Goal: Task Accomplishment & Management: Use online tool/utility

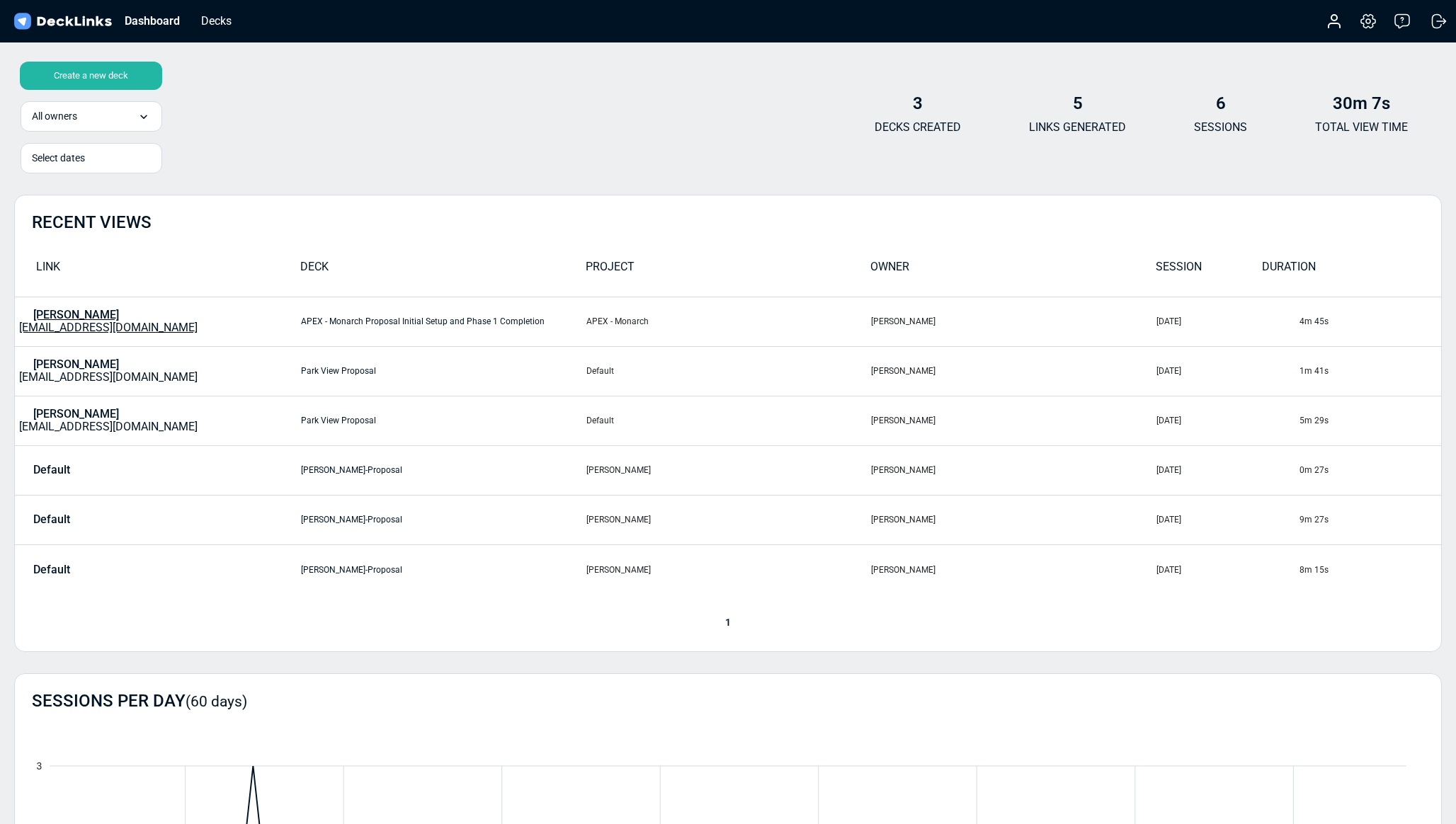
click at [129, 321] on div "[PERSON_NAME] [EMAIL_ADDRESS][DOMAIN_NAME]" at bounding box center [108, 321] width 178 height 26
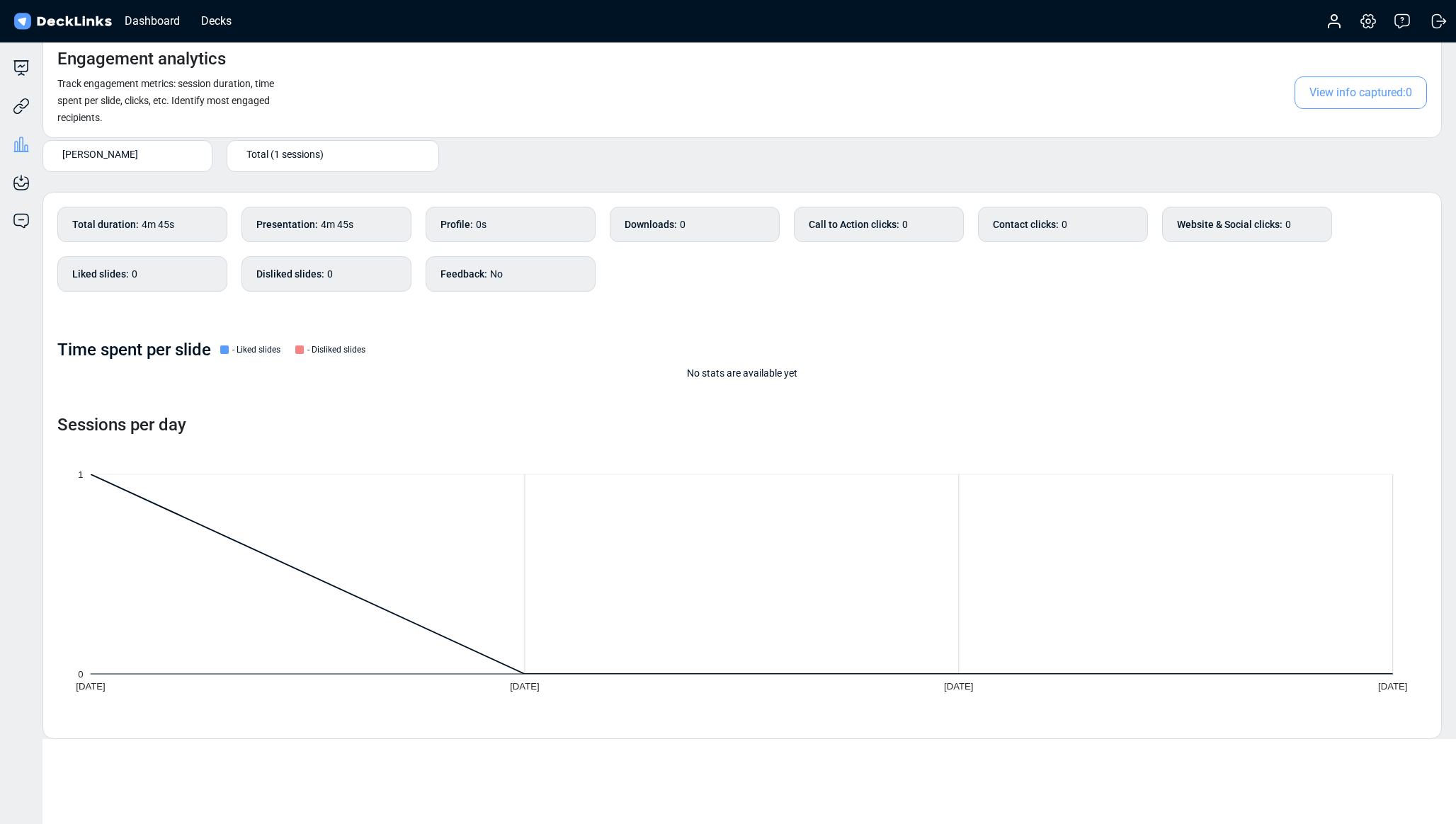
click at [75, 24] on img at bounding box center [62, 21] width 102 height 20
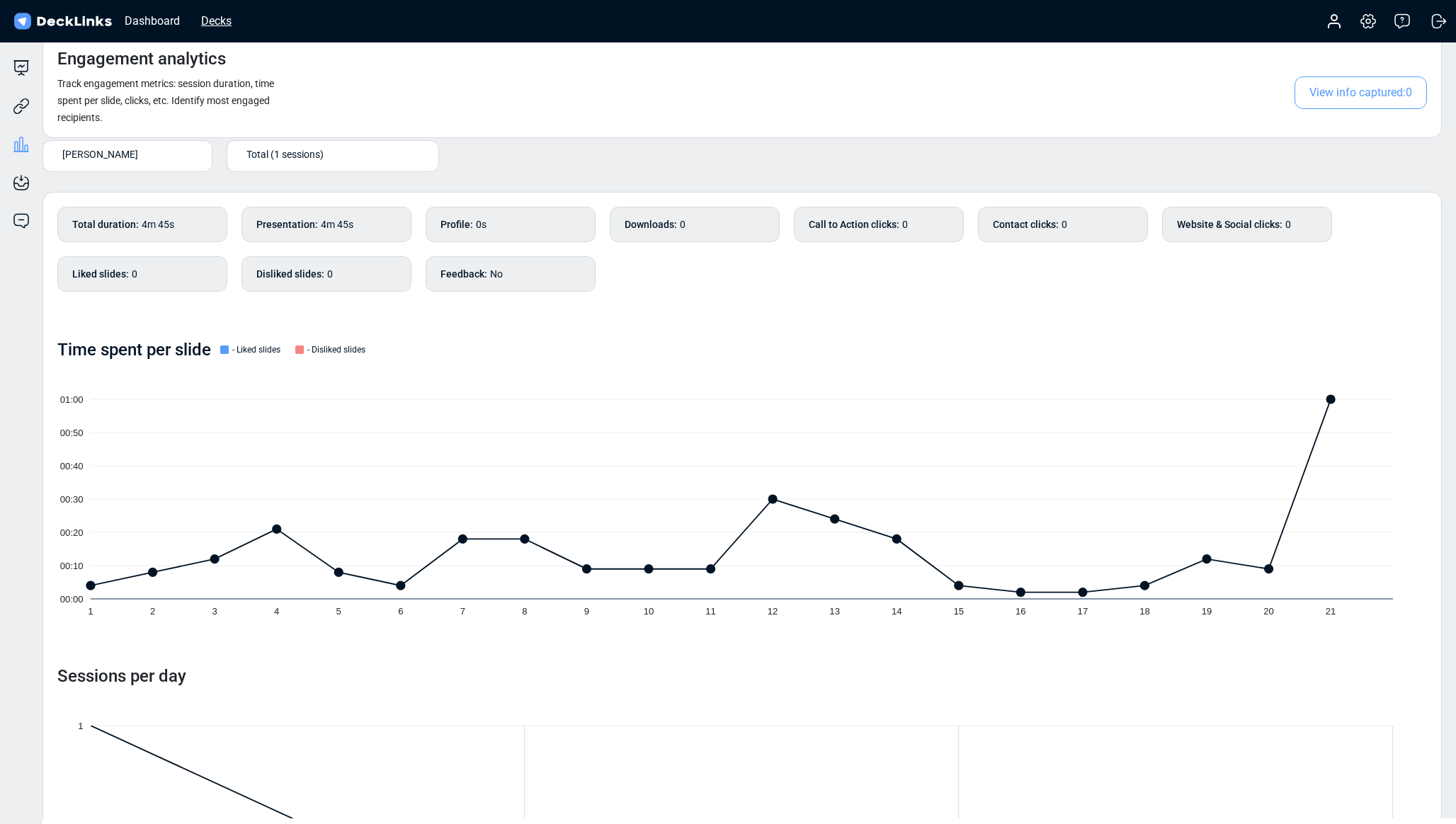
click at [219, 20] on div "Decks" at bounding box center [217, 21] width 45 height 18
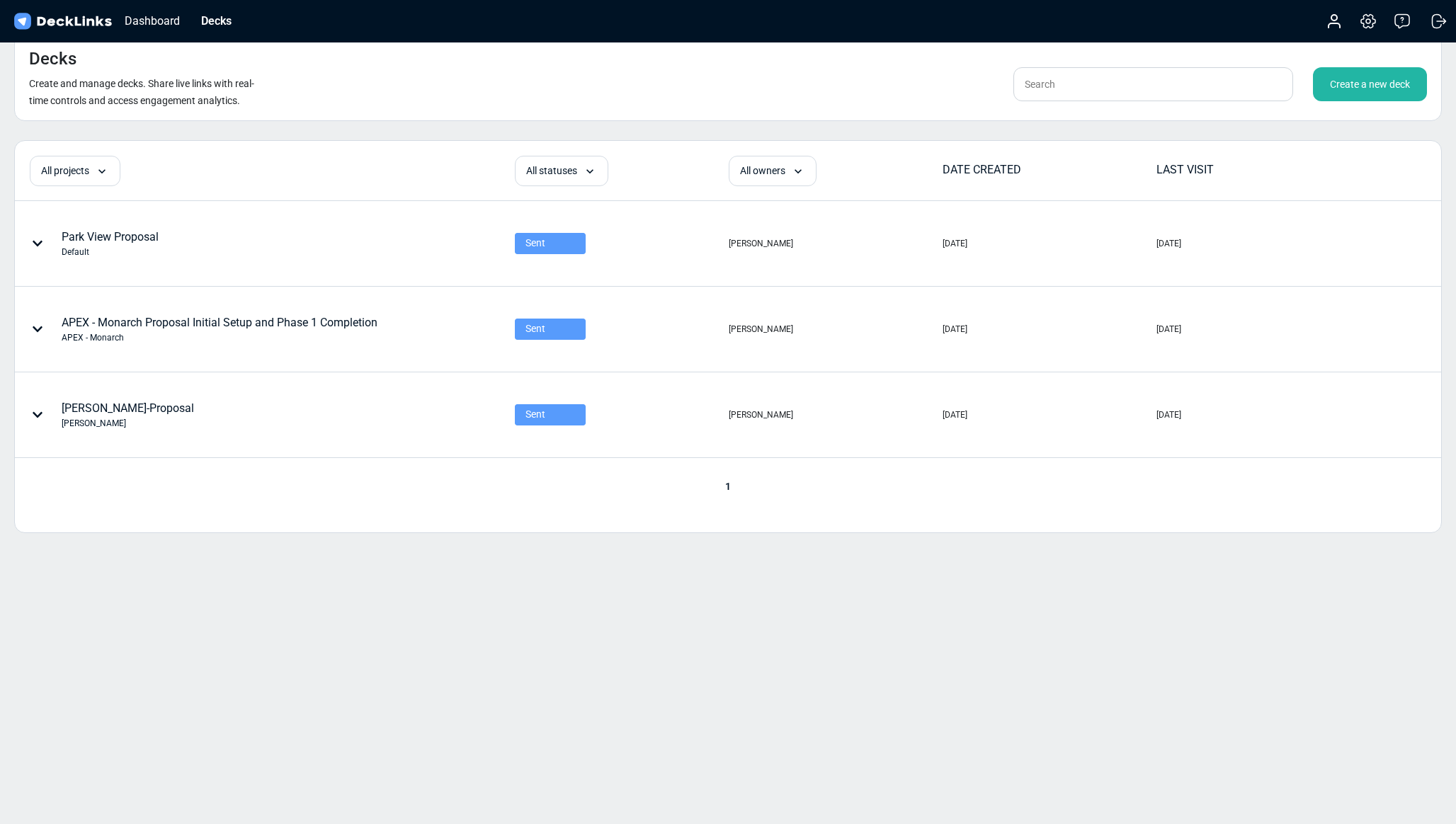
click at [1368, 86] on div "Create a new deck" at bounding box center [1370, 84] width 114 height 34
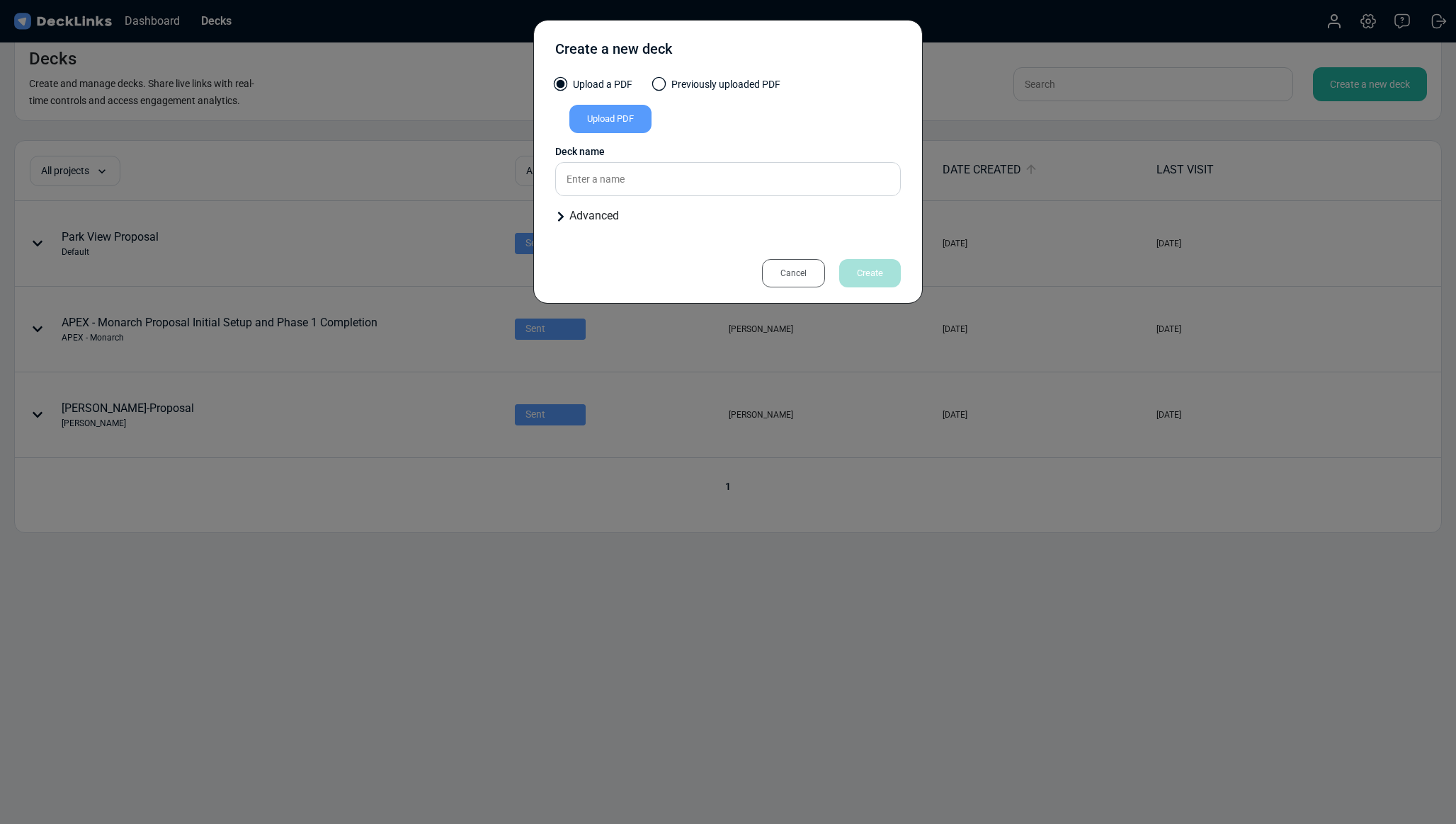
click at [595, 116] on div "Upload PDF" at bounding box center [610, 119] width 82 height 29
click at [0, 0] on input "Upload PDF" at bounding box center [0, 0] width 0 height 0
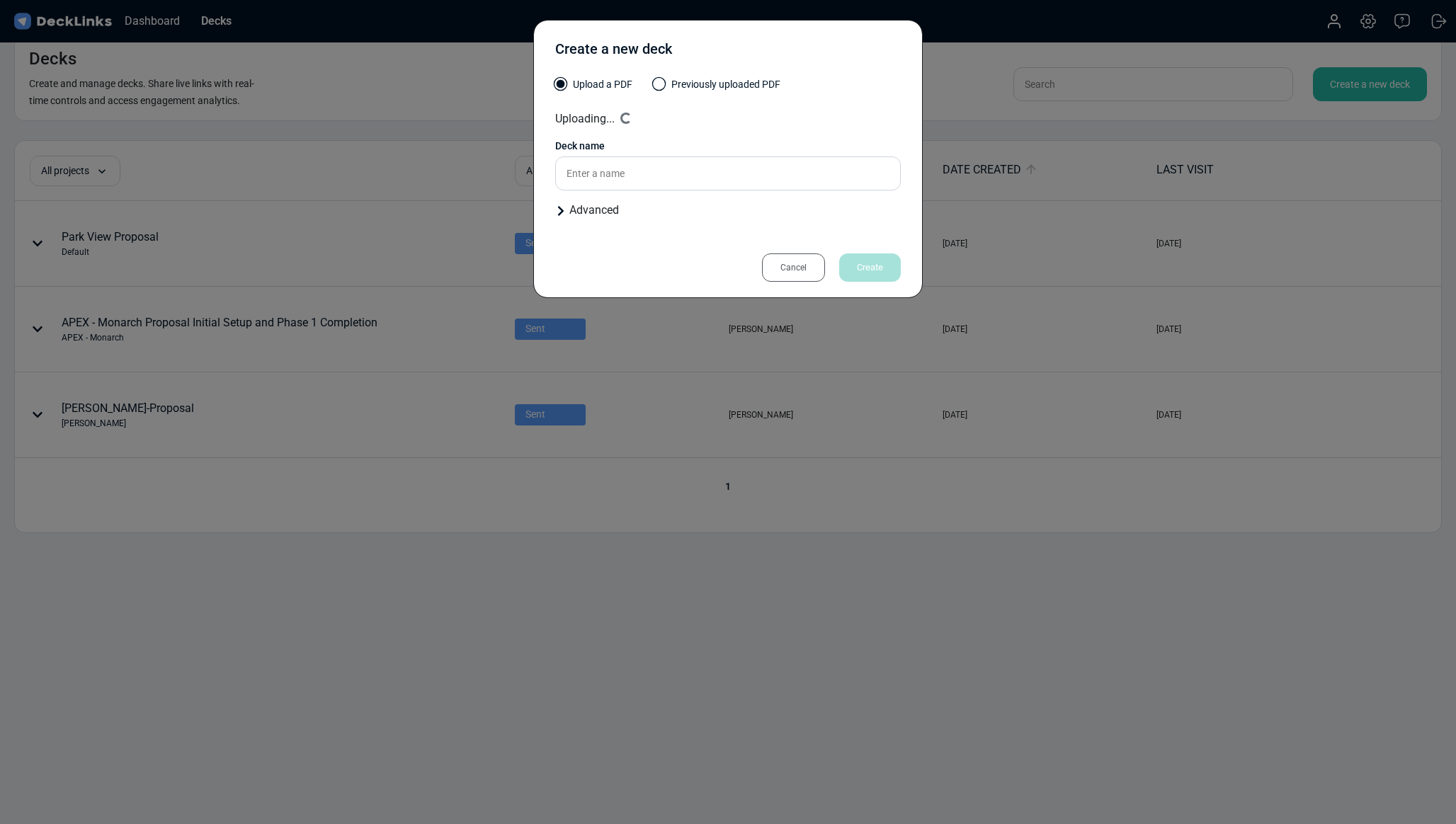
type input "Cantiro-LandPortfolioProposal-2025"
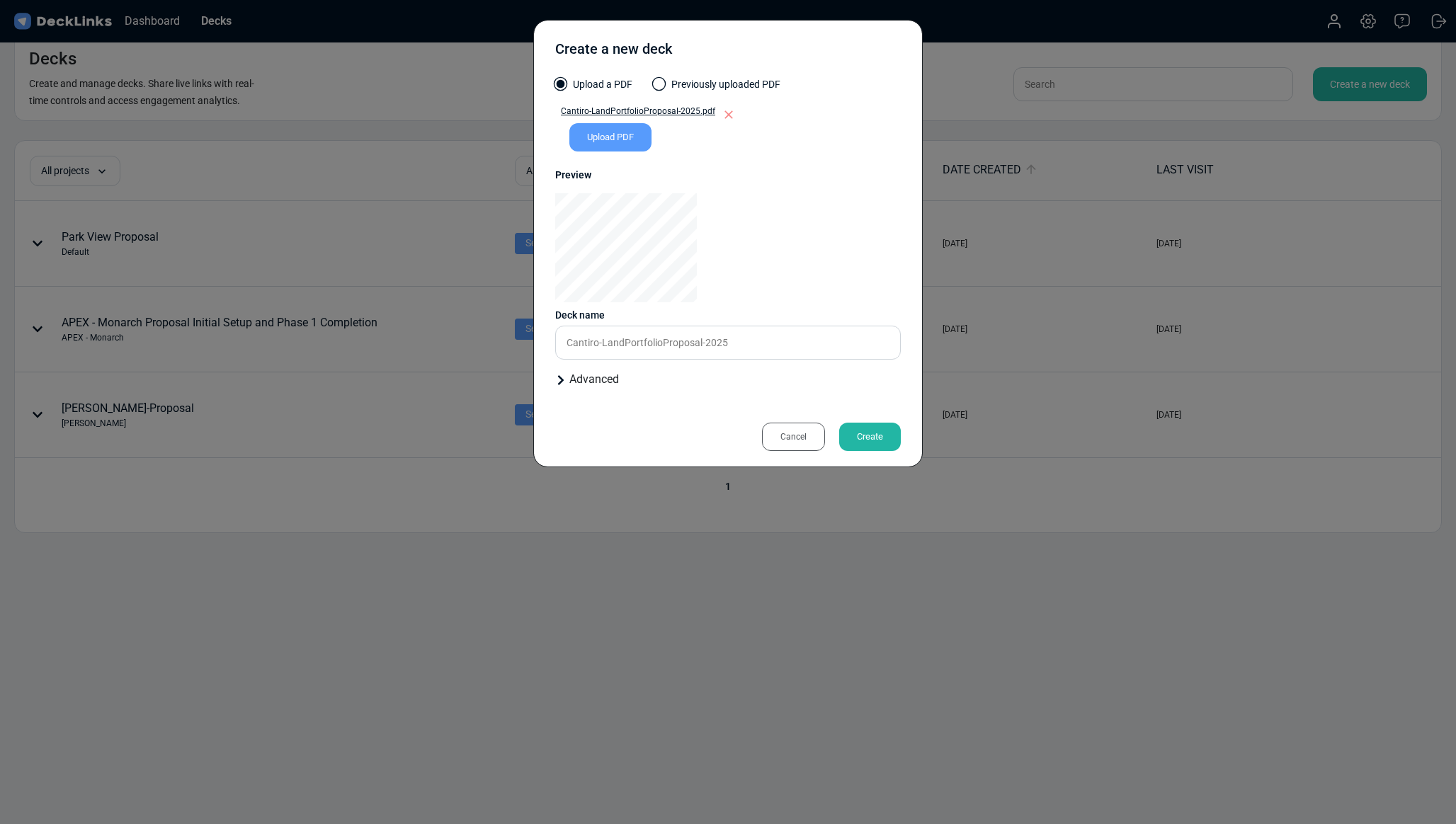
click at [562, 385] on icon at bounding box center [560, 379] width 12 height 12
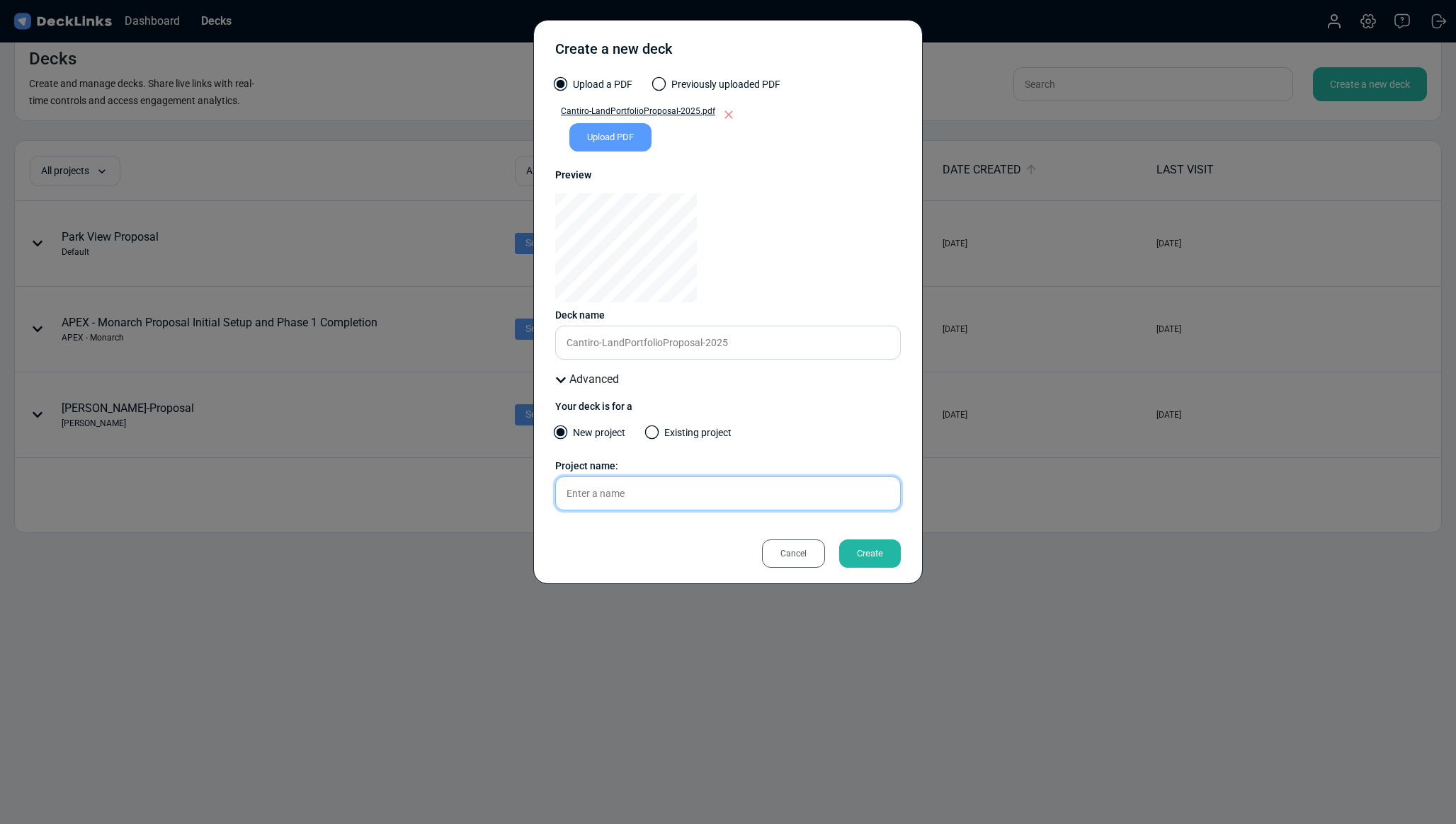
click at [617, 494] on input "text" at bounding box center [728, 494] width 346 height 34
type input "Cantiro Land Portfolio Module"
click at [862, 553] on div "Create" at bounding box center [870, 553] width 61 height 29
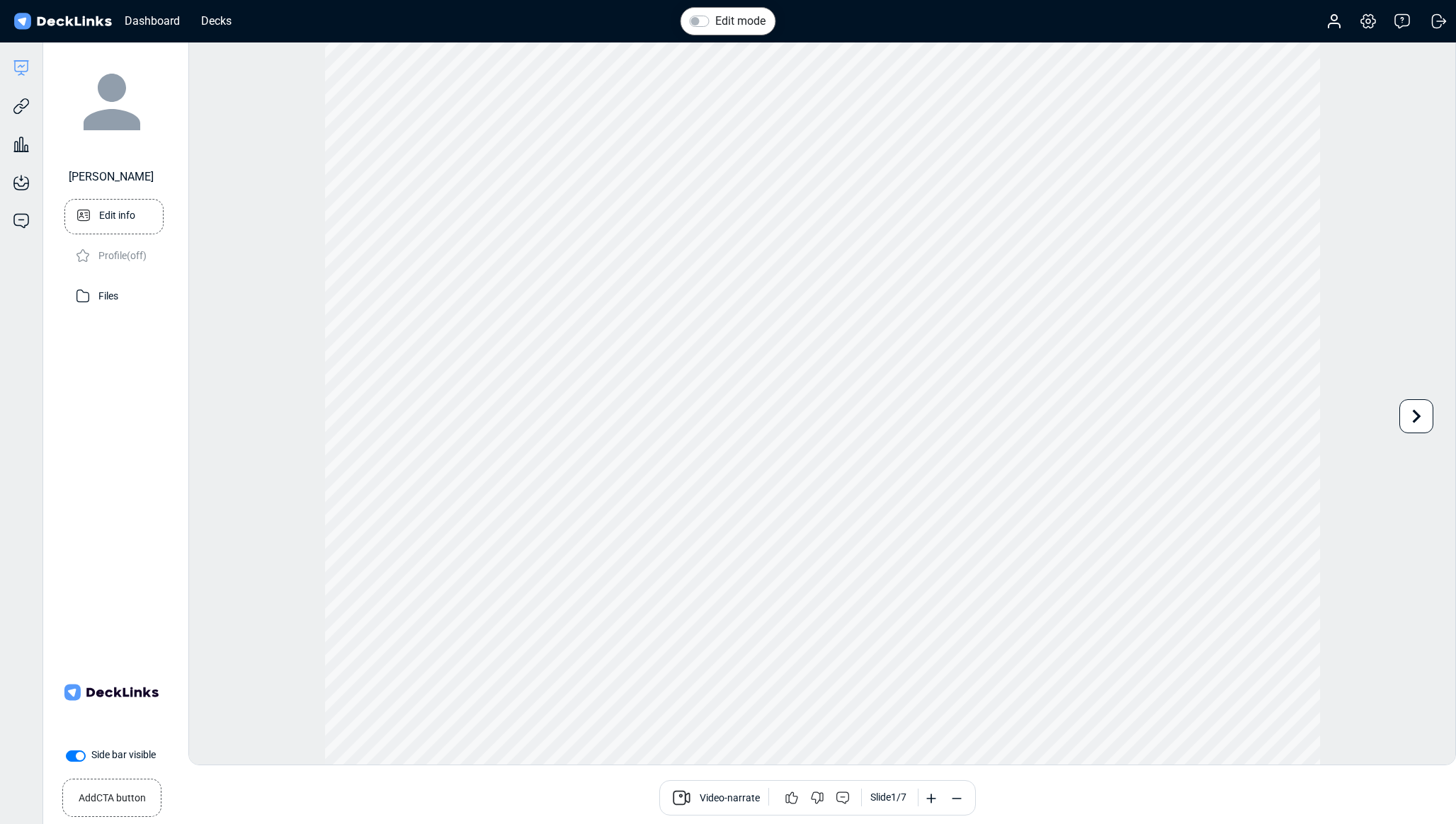
drag, startPoint x: 106, startPoint y: 205, endPoint x: 107, endPoint y: 213, distance: 8.1
click at [107, 213] on p "Edit info" at bounding box center [117, 214] width 37 height 18
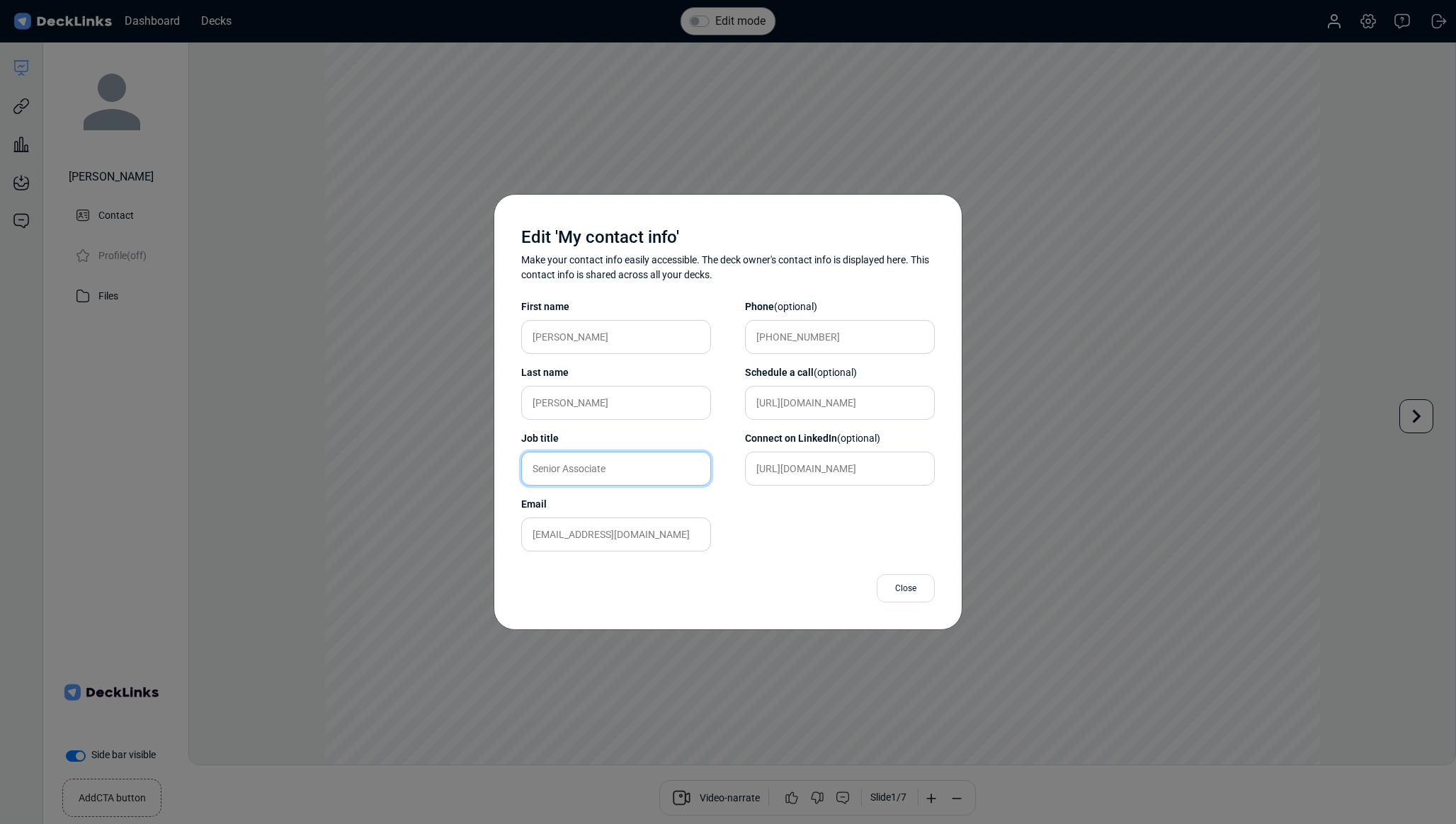
drag, startPoint x: 635, startPoint y: 471, endPoint x: 490, endPoint y: 464, distance: 145.2
click at [490, 464] on div "Edit 'My contact info' Make your contact info easily accessible. The deck owner…" at bounding box center [728, 412] width 1456 height 824
type input "Manager, Solutions & Partnerships"
click at [911, 590] on div "Save" at bounding box center [912, 588] width 46 height 29
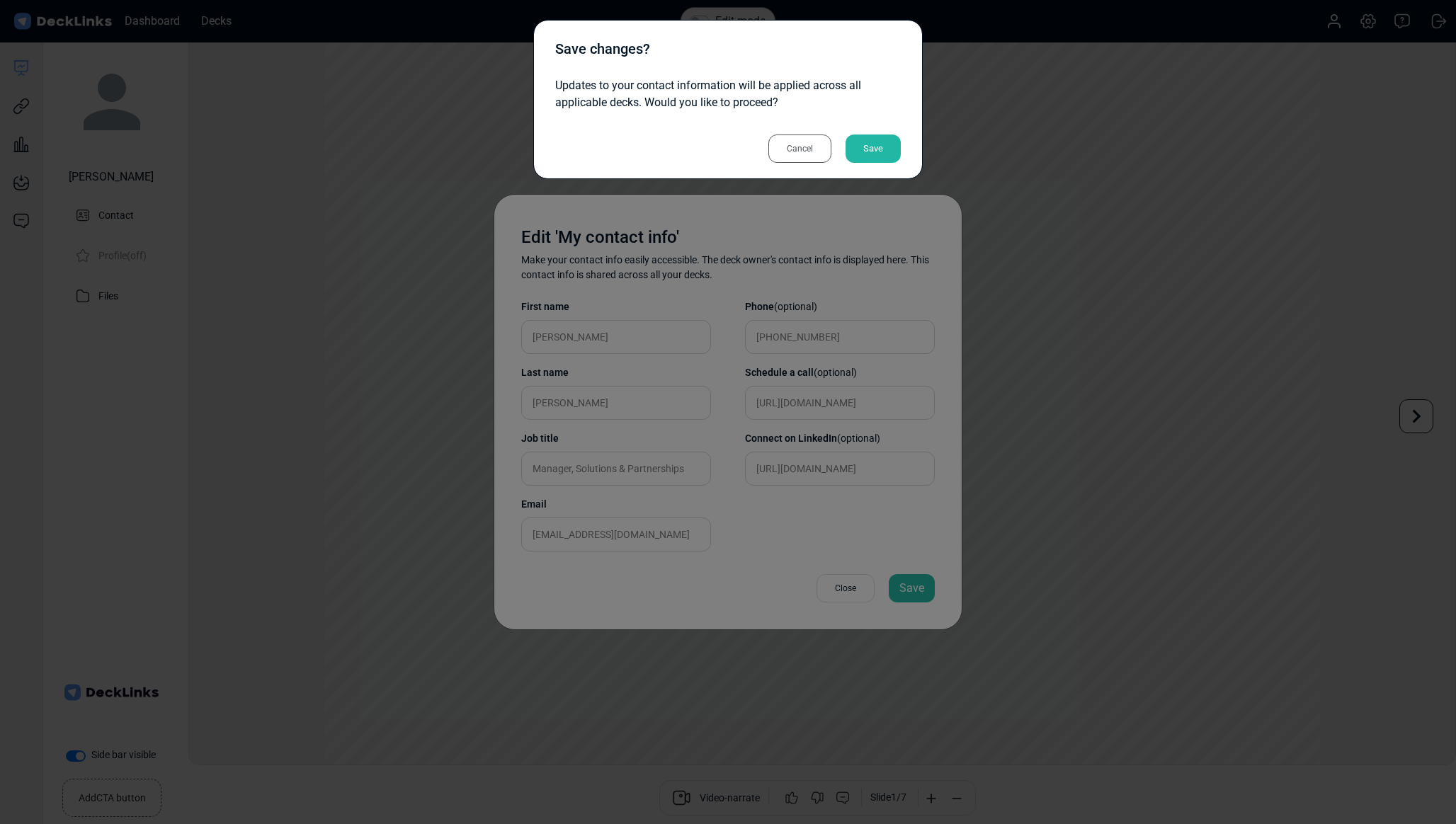
click at [875, 153] on div "Save" at bounding box center [873, 149] width 55 height 29
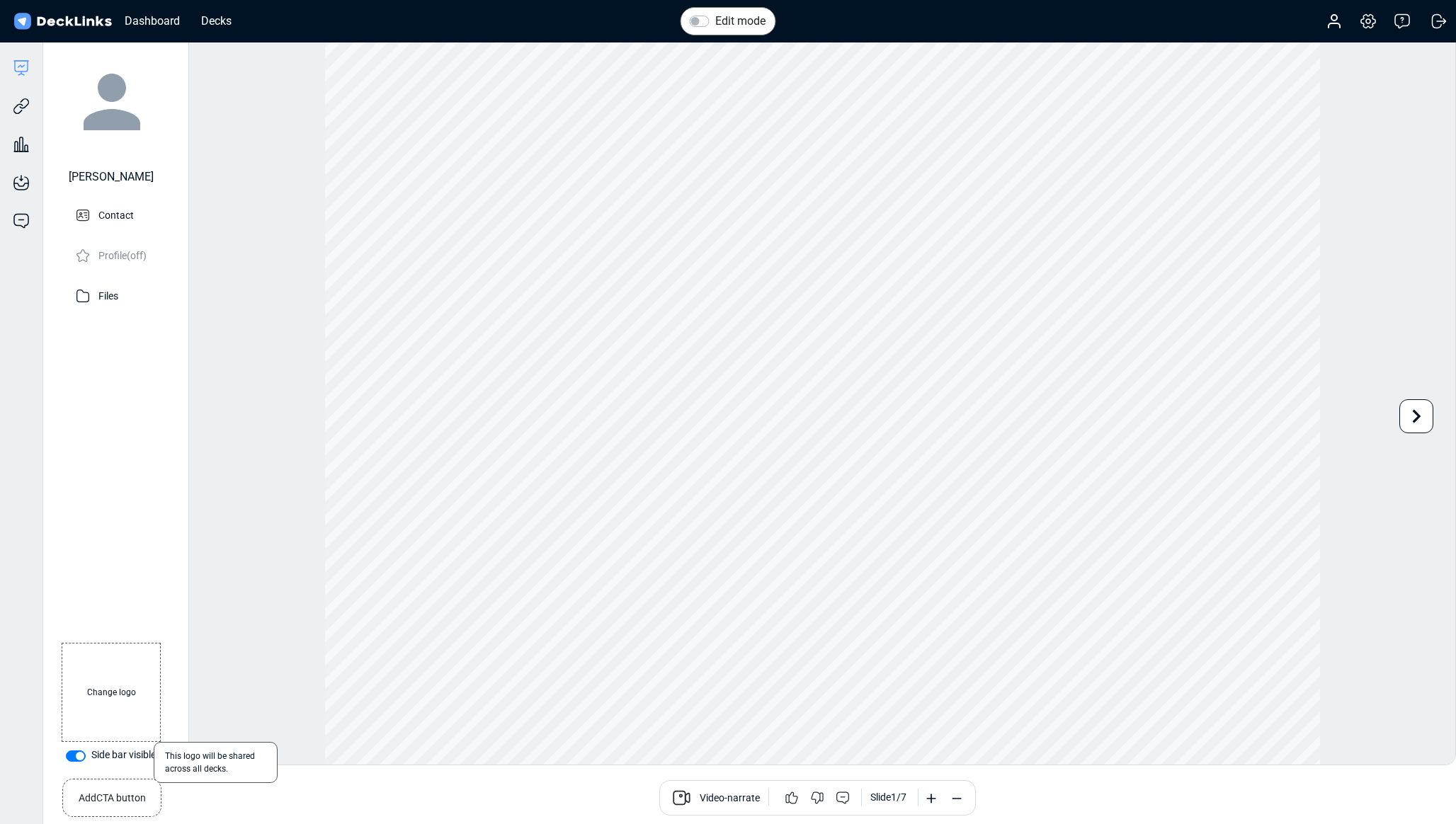
click at [115, 691] on label "Change logo" at bounding box center [110, 692] width 99 height 99
click at [0, 0] on input "Change logo" at bounding box center [0, 0] width 0 height 0
click at [26, 107] on icon at bounding box center [20, 106] width 17 height 17
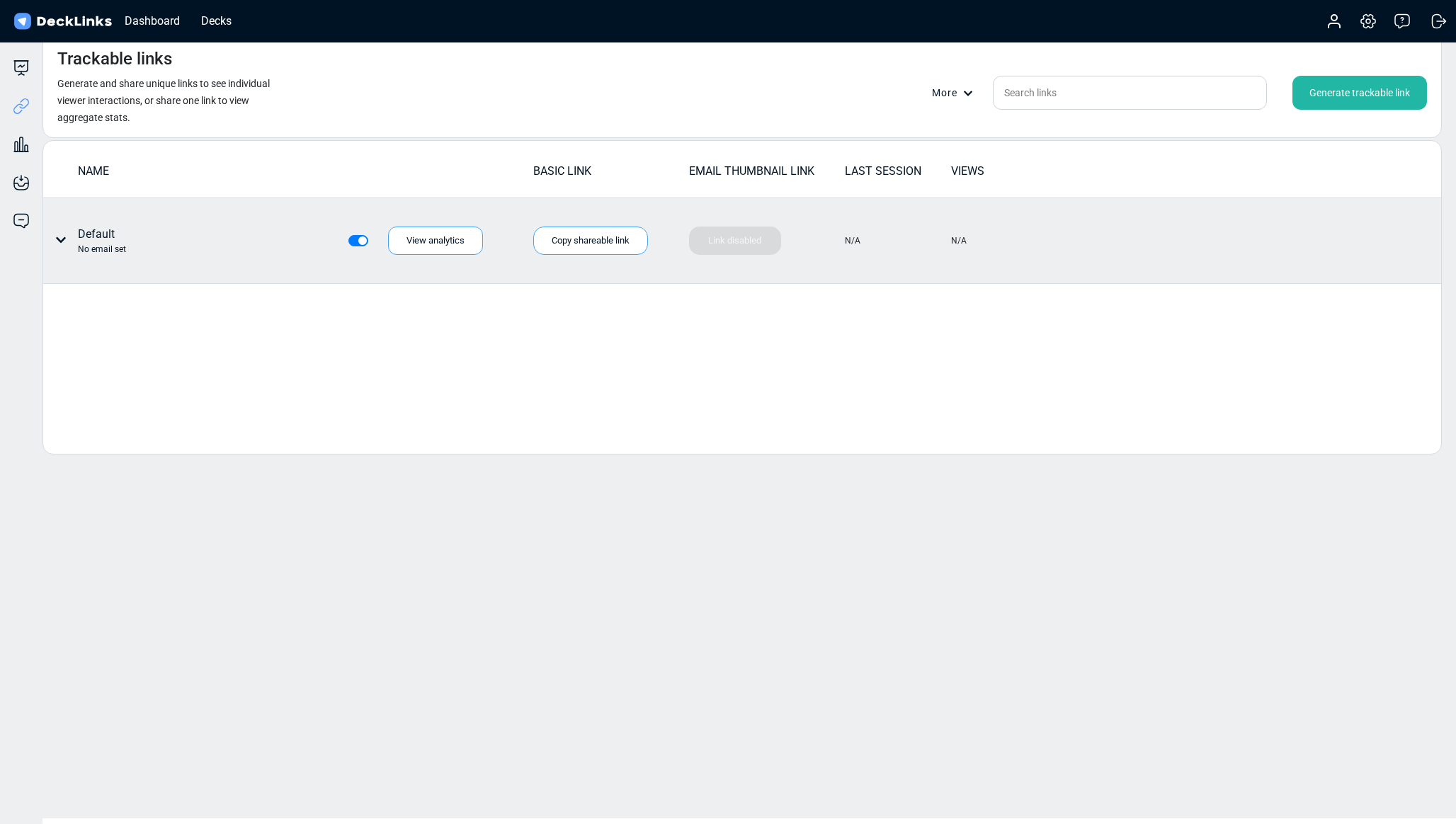
click at [86, 249] on div "No email set" at bounding box center [102, 249] width 48 height 12
click at [581, 242] on div "Copy shareable link" at bounding box center [590, 241] width 115 height 29
click at [58, 243] on icon at bounding box center [61, 240] width 12 height 12
click at [113, 302] on div "Individual link settings" at bounding box center [113, 298] width 127 height 29
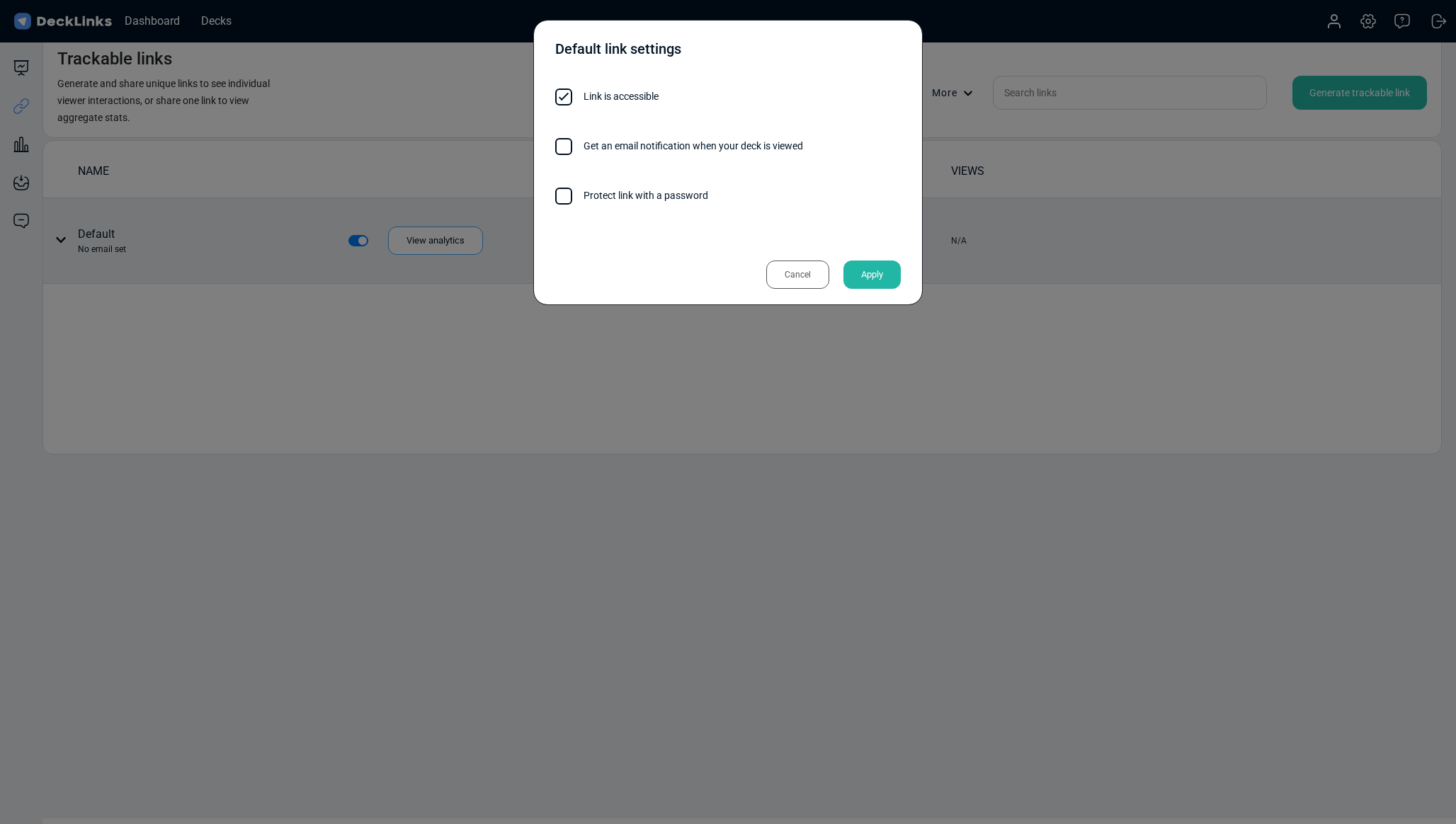
click at [562, 146] on span at bounding box center [563, 146] width 17 height 17
click at [803, 139] on input "Get an email notification when your deck is viewed" at bounding box center [803, 139] width 0 height 0
drag, startPoint x: 871, startPoint y: 274, endPoint x: 777, endPoint y: 268, distance: 94.2
click at [871, 274] on div "Apply" at bounding box center [871, 274] width 57 height 29
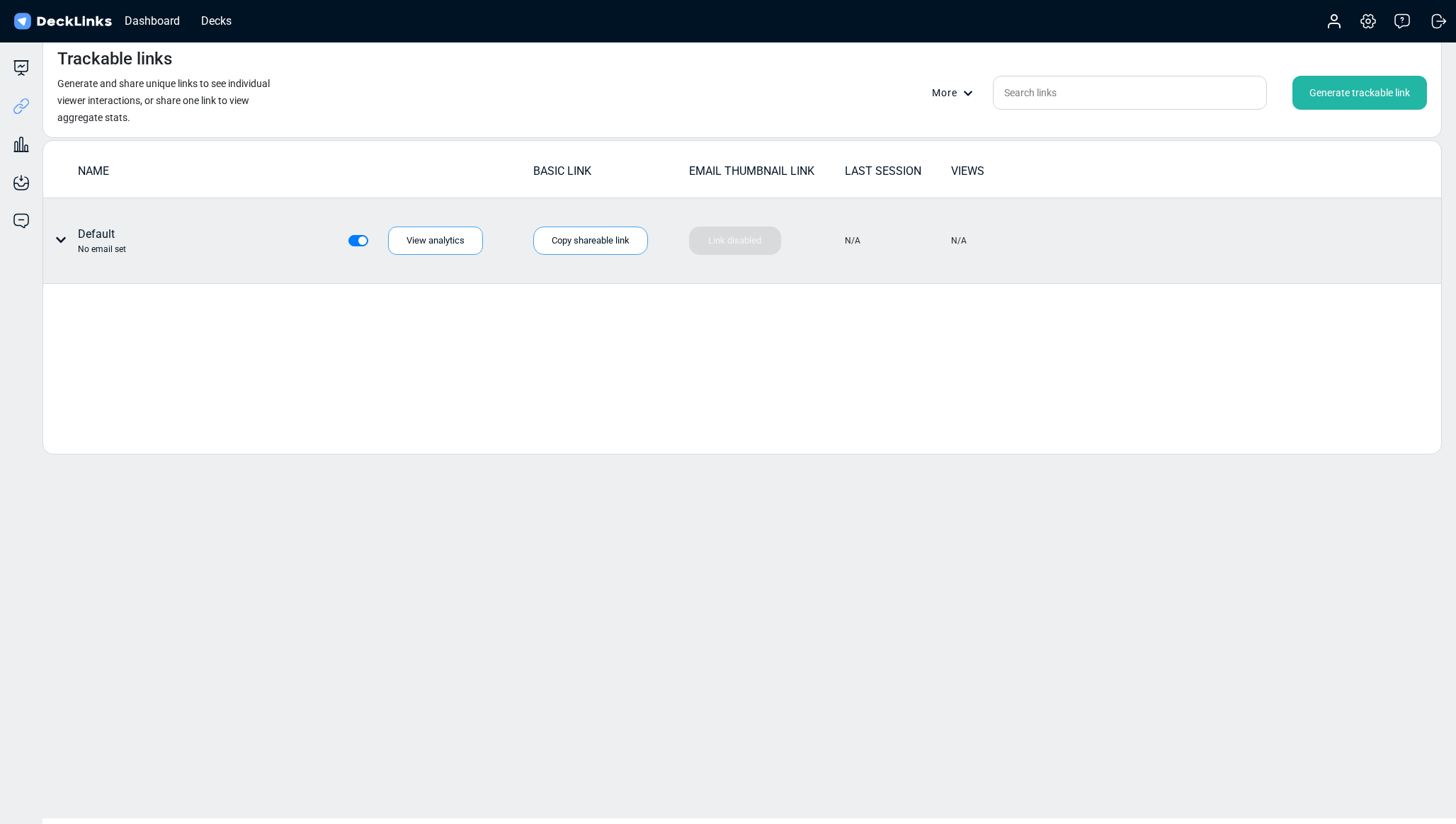
click at [88, 243] on div "No email set" at bounding box center [102, 249] width 48 height 12
click at [60, 240] on icon at bounding box center [61, 240] width 10 height 5
click at [282, 257] on div at bounding box center [728, 412] width 1456 height 824
click at [608, 248] on div "Copy shareable link" at bounding box center [590, 241] width 115 height 29
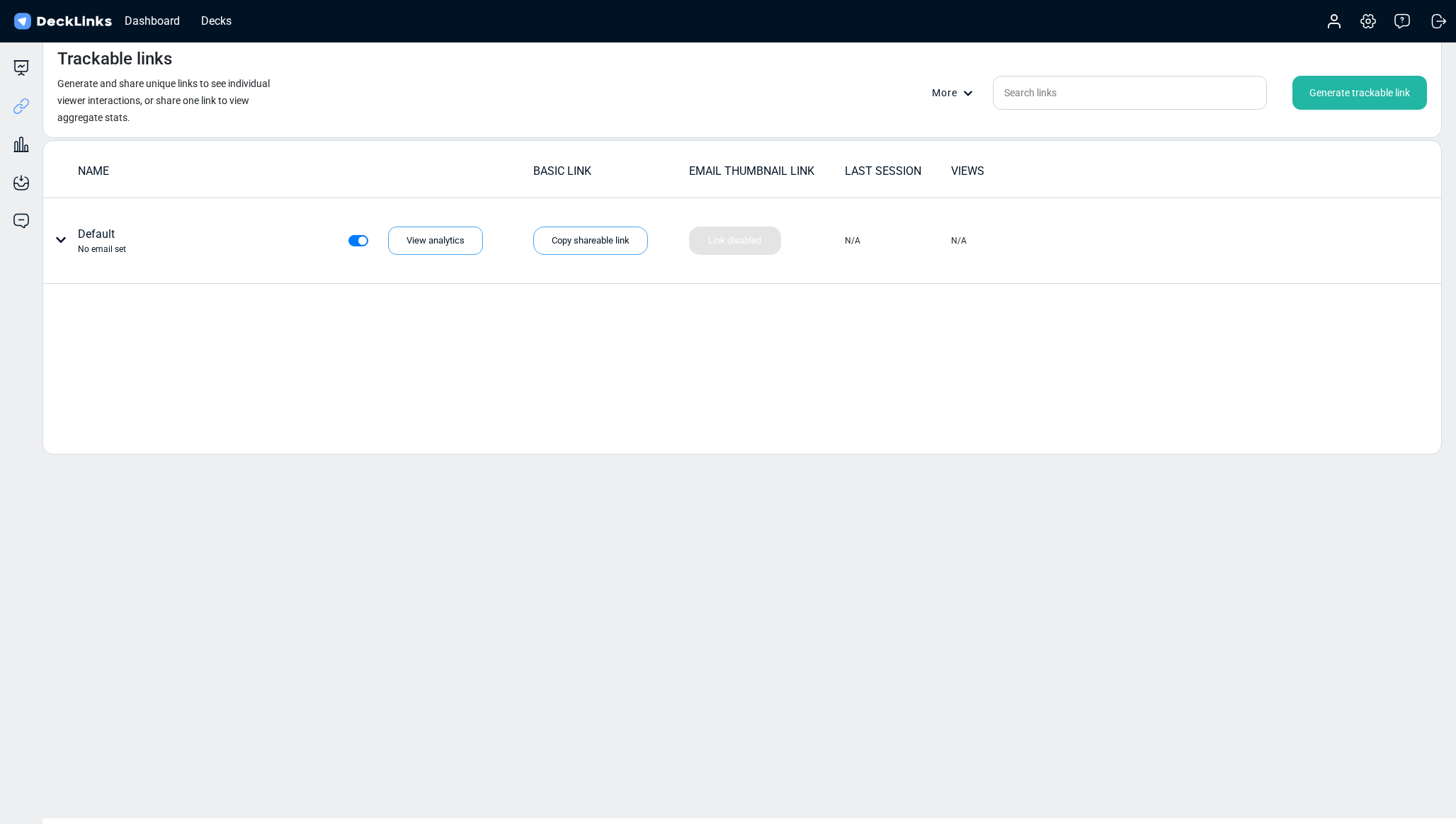
click at [1342, 101] on div "Generate trackable link" at bounding box center [1359, 93] width 135 height 34
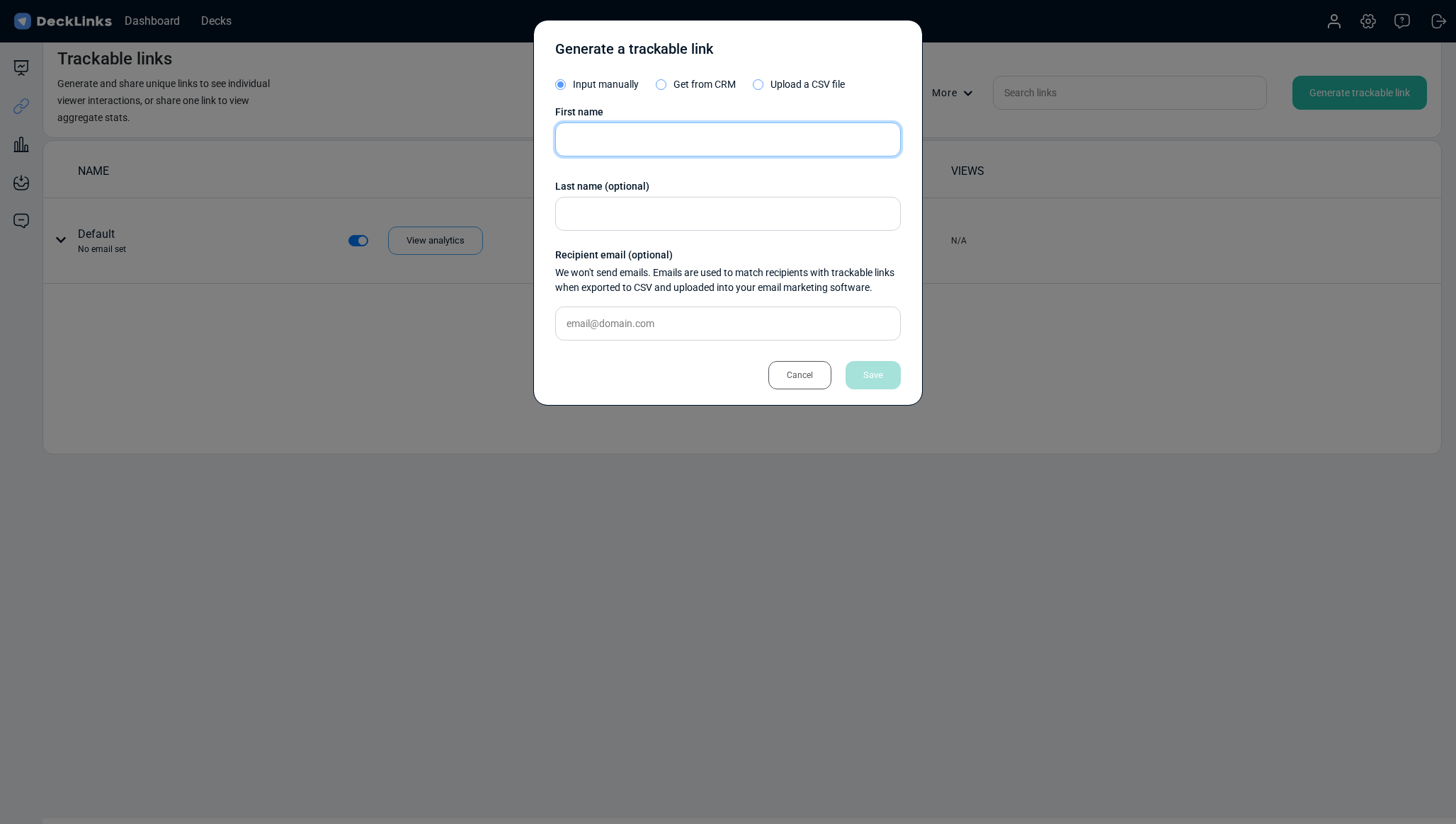
click at [617, 150] on input "text" at bounding box center [728, 139] width 346 height 34
type input "[PERSON_NAME]"
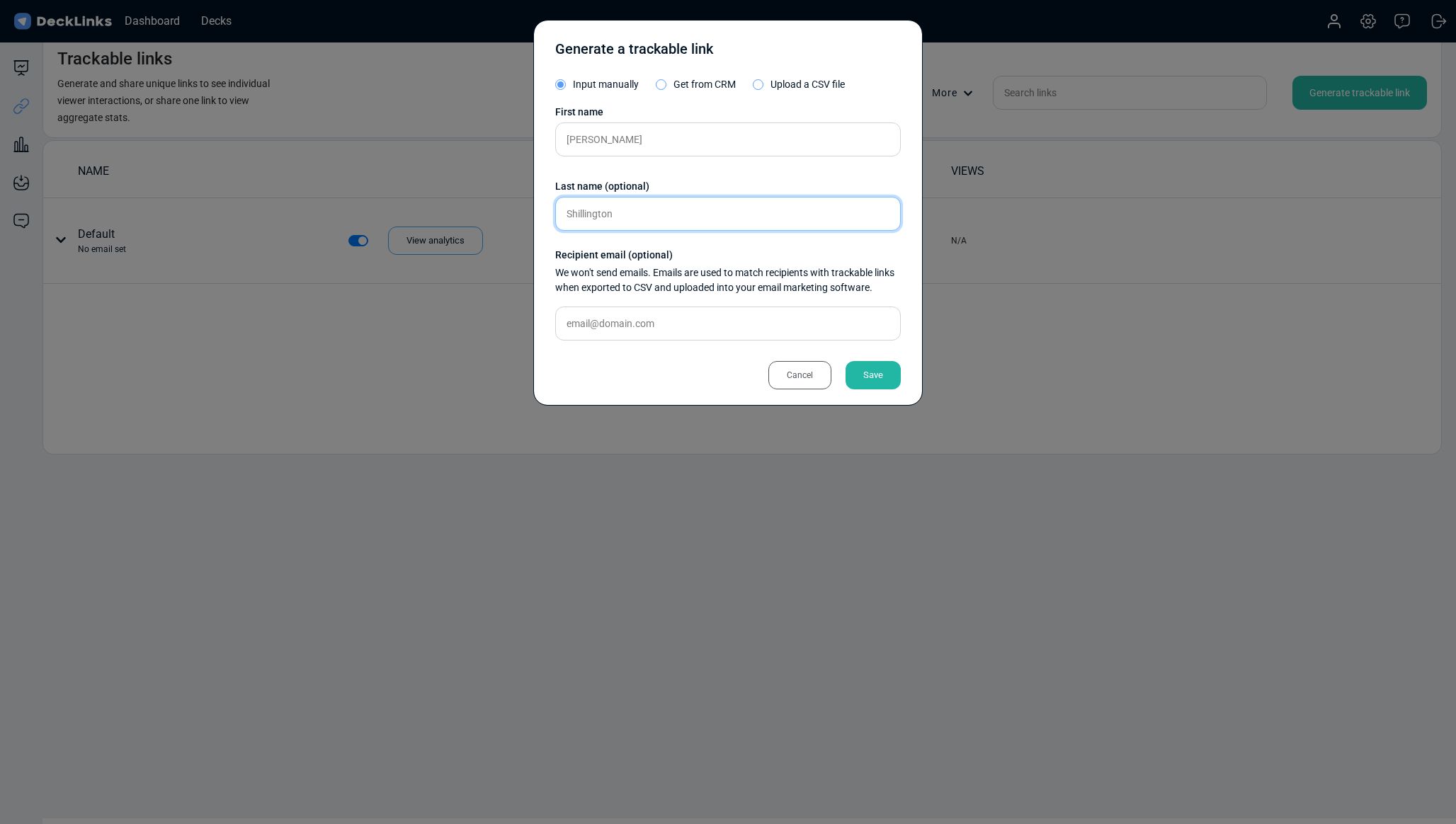
type input "Shillington"
click at [671, 322] on input "text" at bounding box center [728, 323] width 346 height 34
paste input "[EMAIL_ADDRESS][DOMAIN_NAME]"
type input "[EMAIL_ADDRESS][DOMAIN_NAME]"
click at [871, 377] on div "Save" at bounding box center [873, 375] width 55 height 29
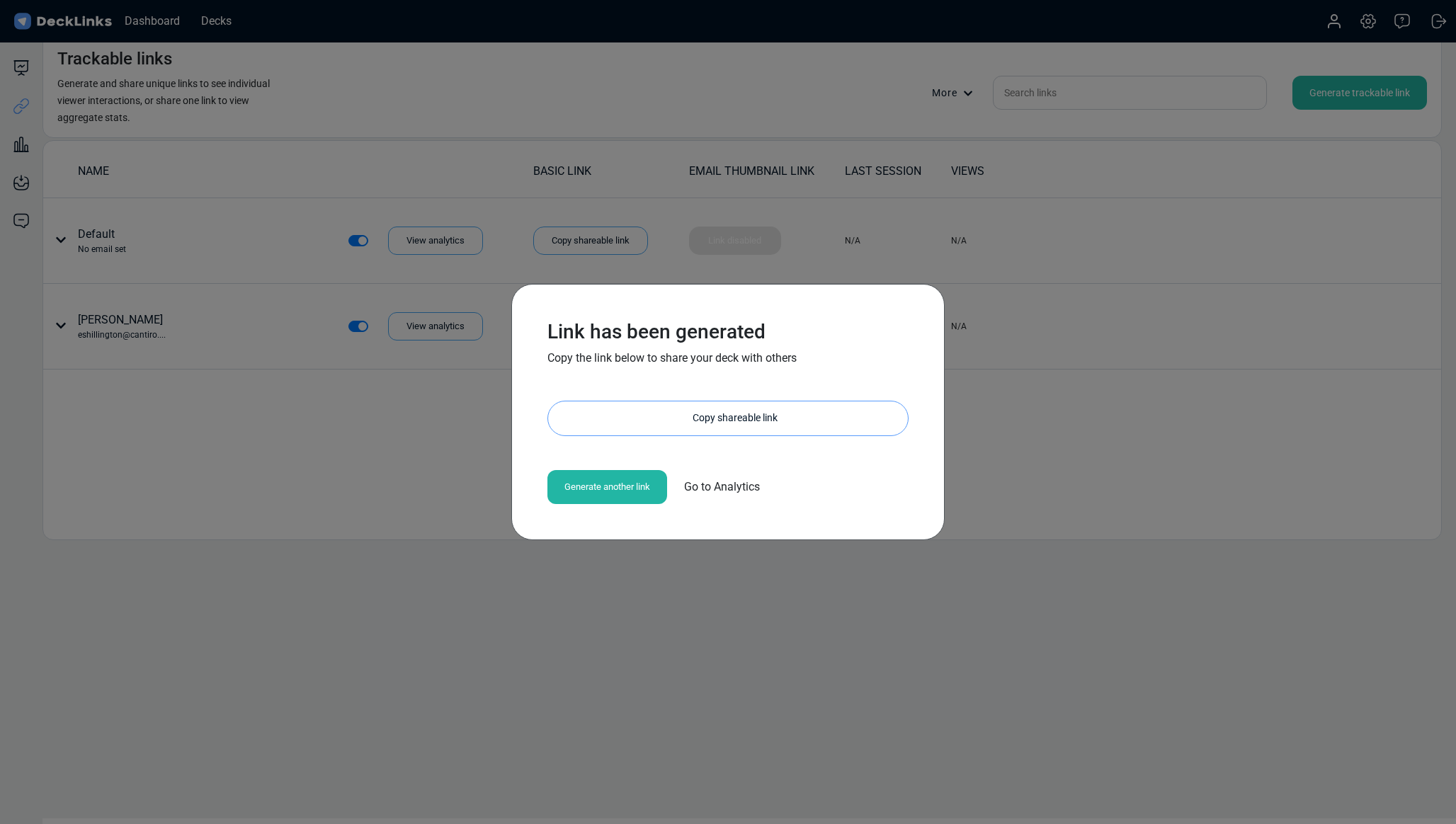
click at [683, 422] on div "Copy shareable link" at bounding box center [735, 419] width 346 height 34
click at [374, 439] on div "Link has been generated Copy the link below to share your deck with others [URL…" at bounding box center [728, 412] width 1456 height 824
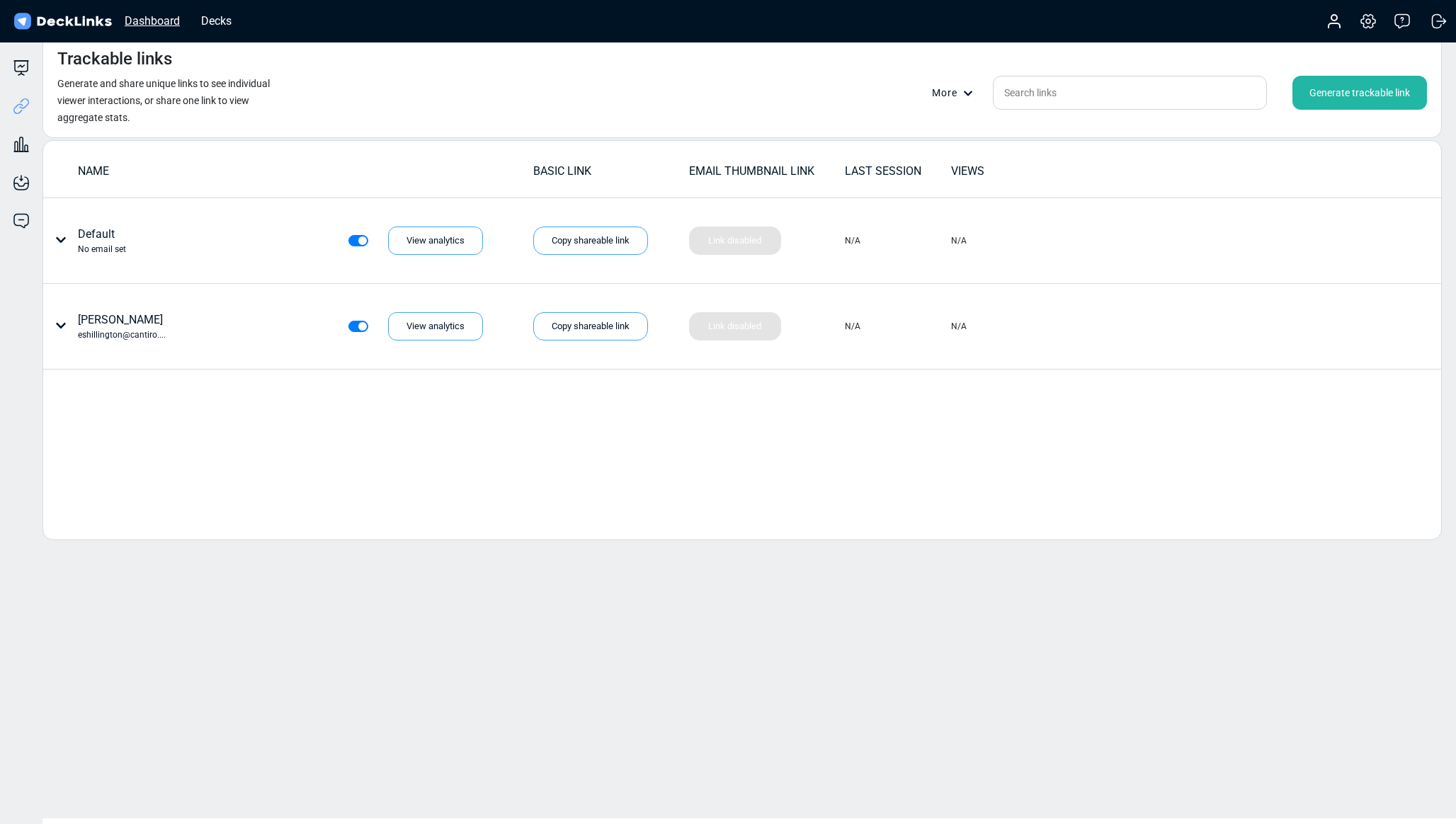
click at [159, 22] on div "Dashboard" at bounding box center [152, 21] width 70 height 18
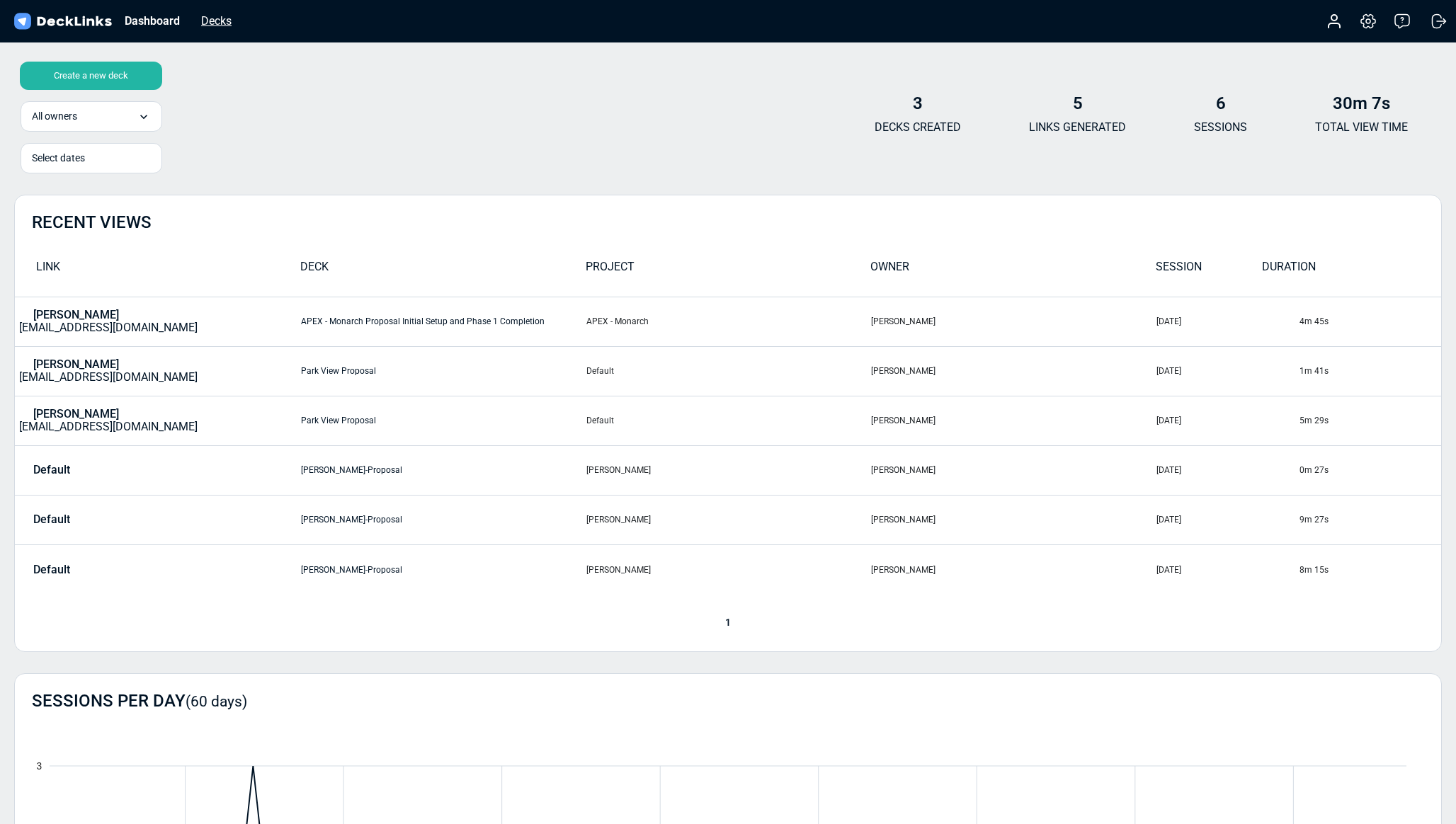
click at [217, 22] on div "Decks" at bounding box center [217, 21] width 45 height 18
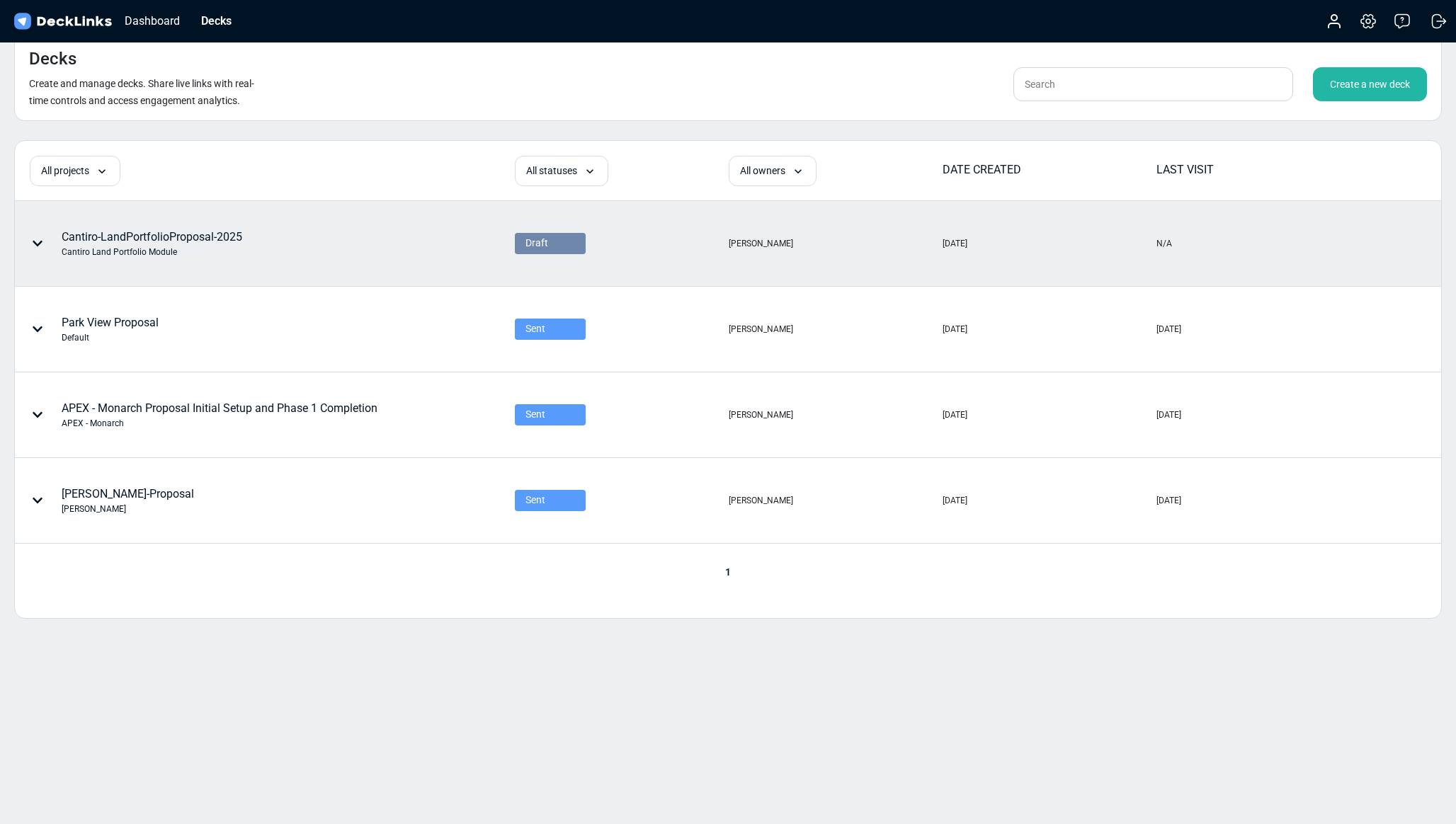
click at [35, 245] on icon at bounding box center [37, 243] width 12 height 12
click at [132, 265] on div "Edit project name" at bounding box center [120, 265] width 117 height 29
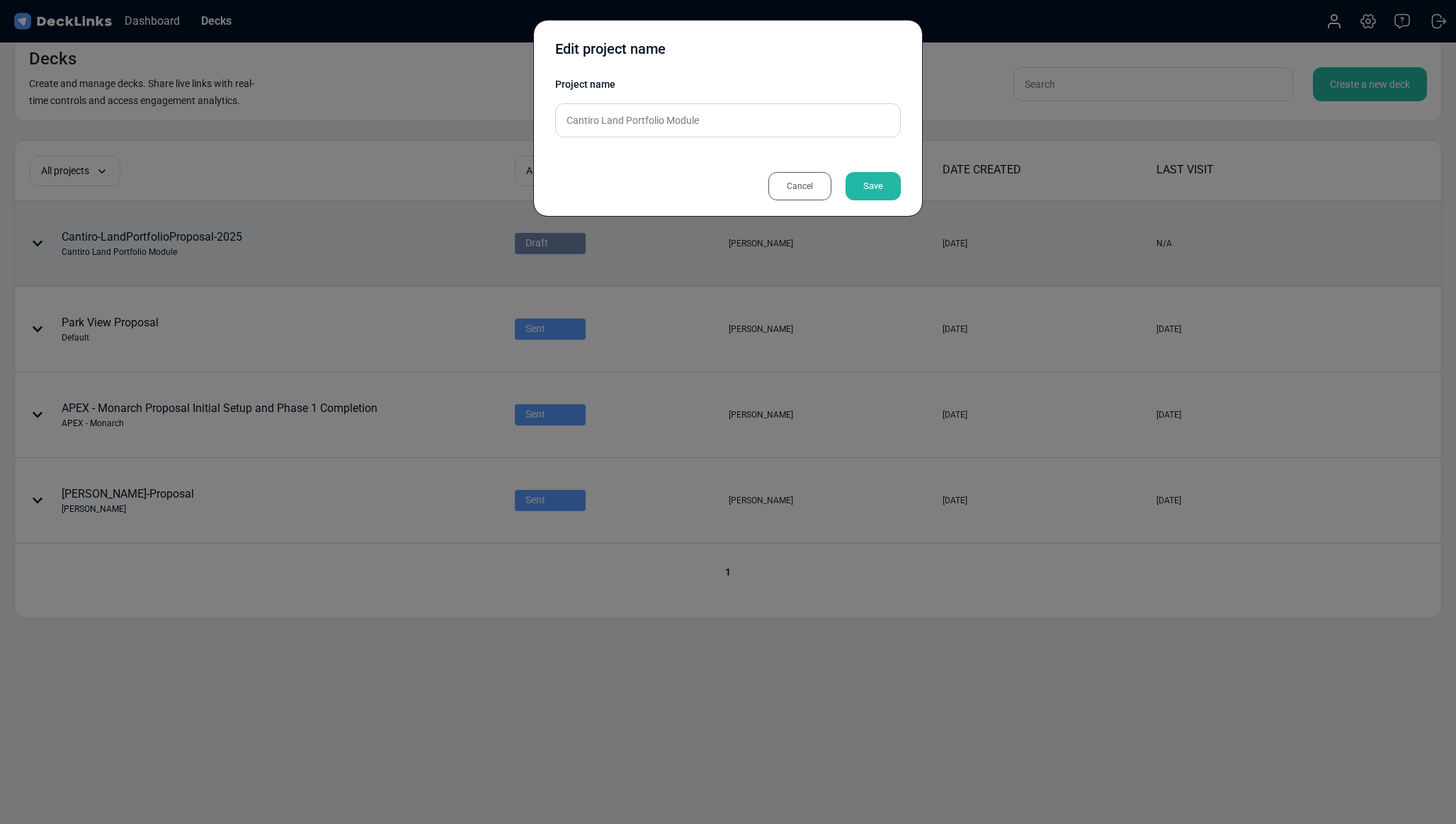
click at [803, 189] on div "Cancel" at bounding box center [799, 186] width 63 height 29
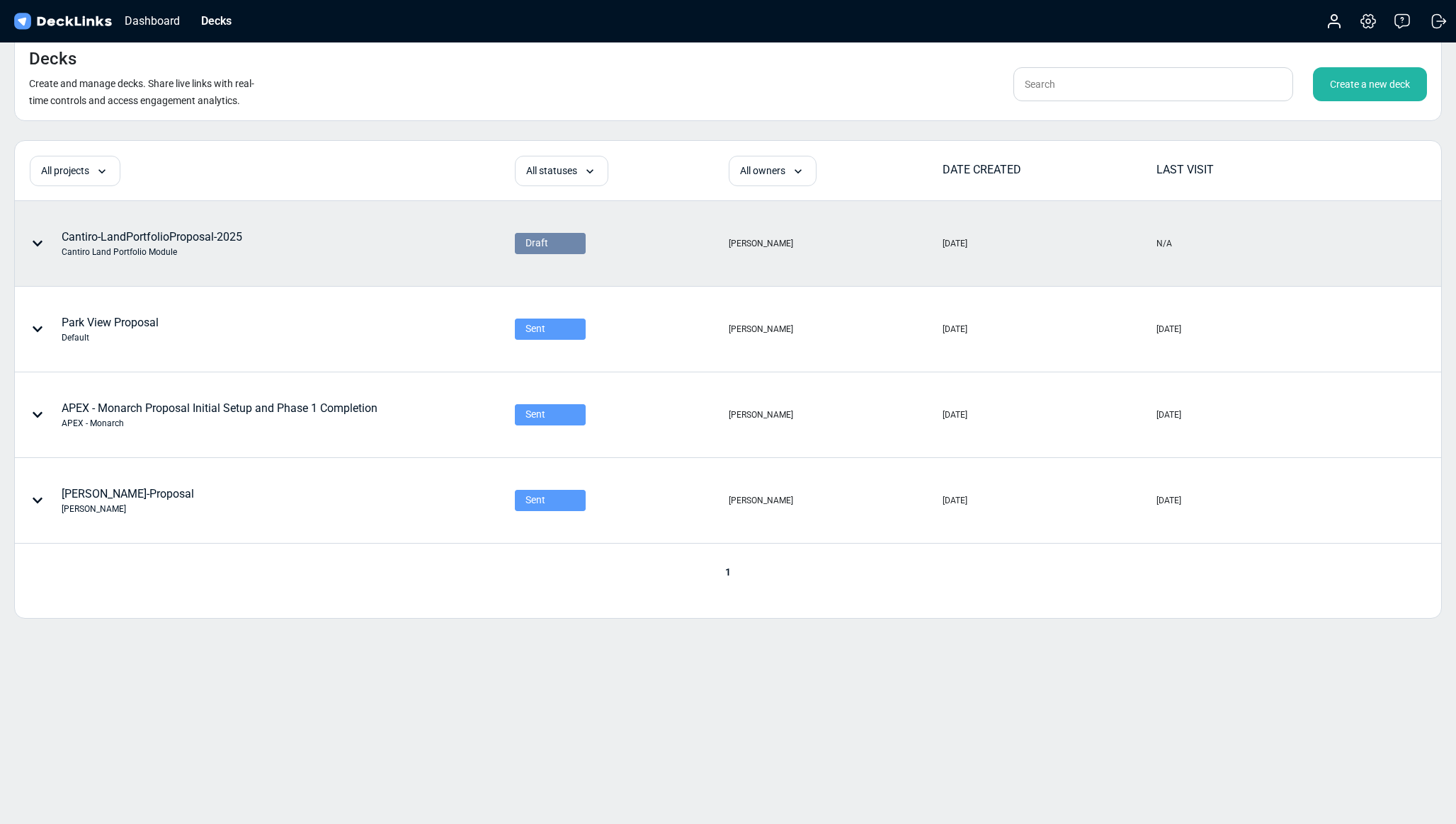
click at [192, 246] on div "Cantiro Land Portfolio Module" at bounding box center [151, 252] width 181 height 12
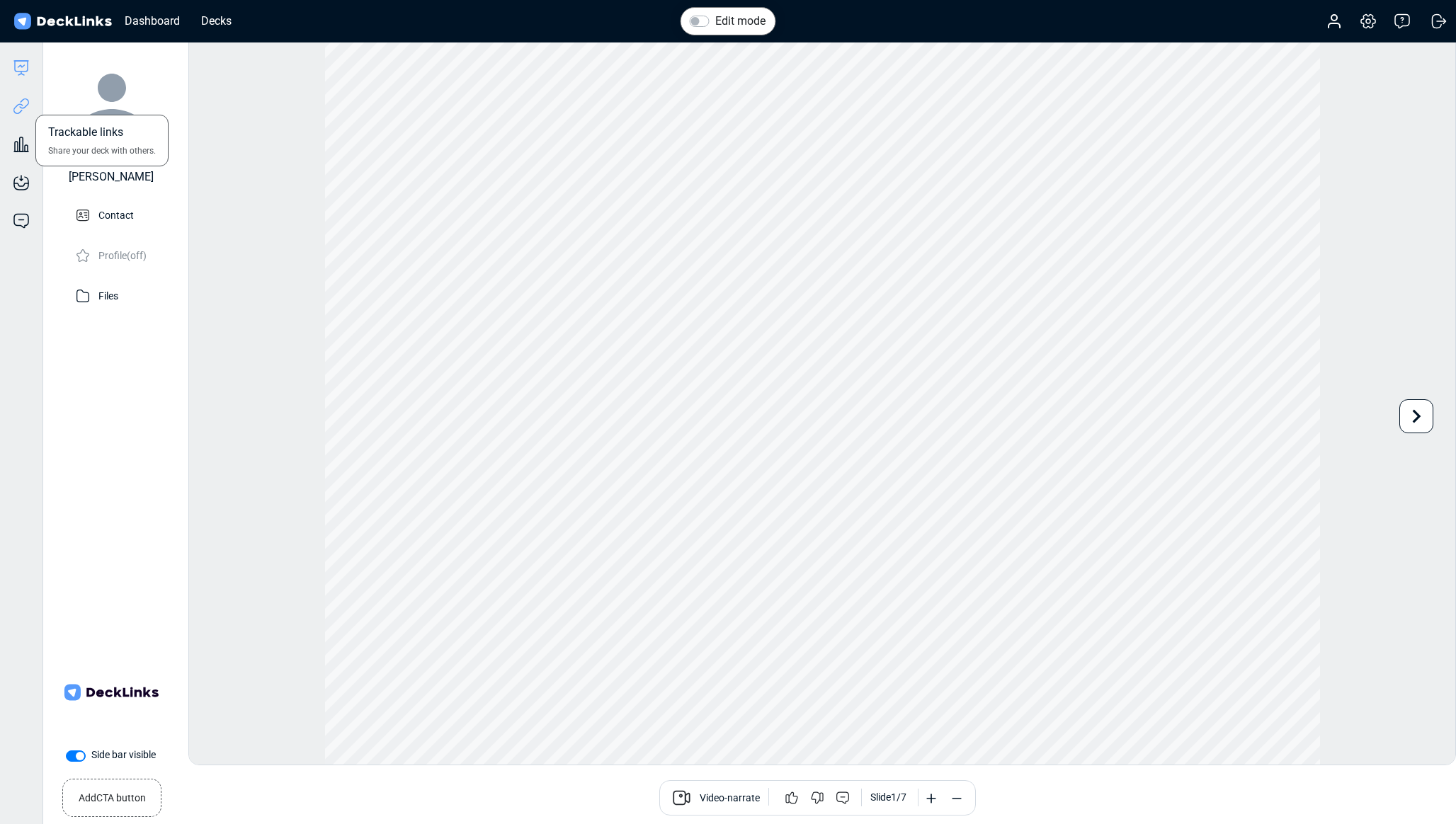
click at [19, 109] on icon at bounding box center [20, 106] width 17 height 17
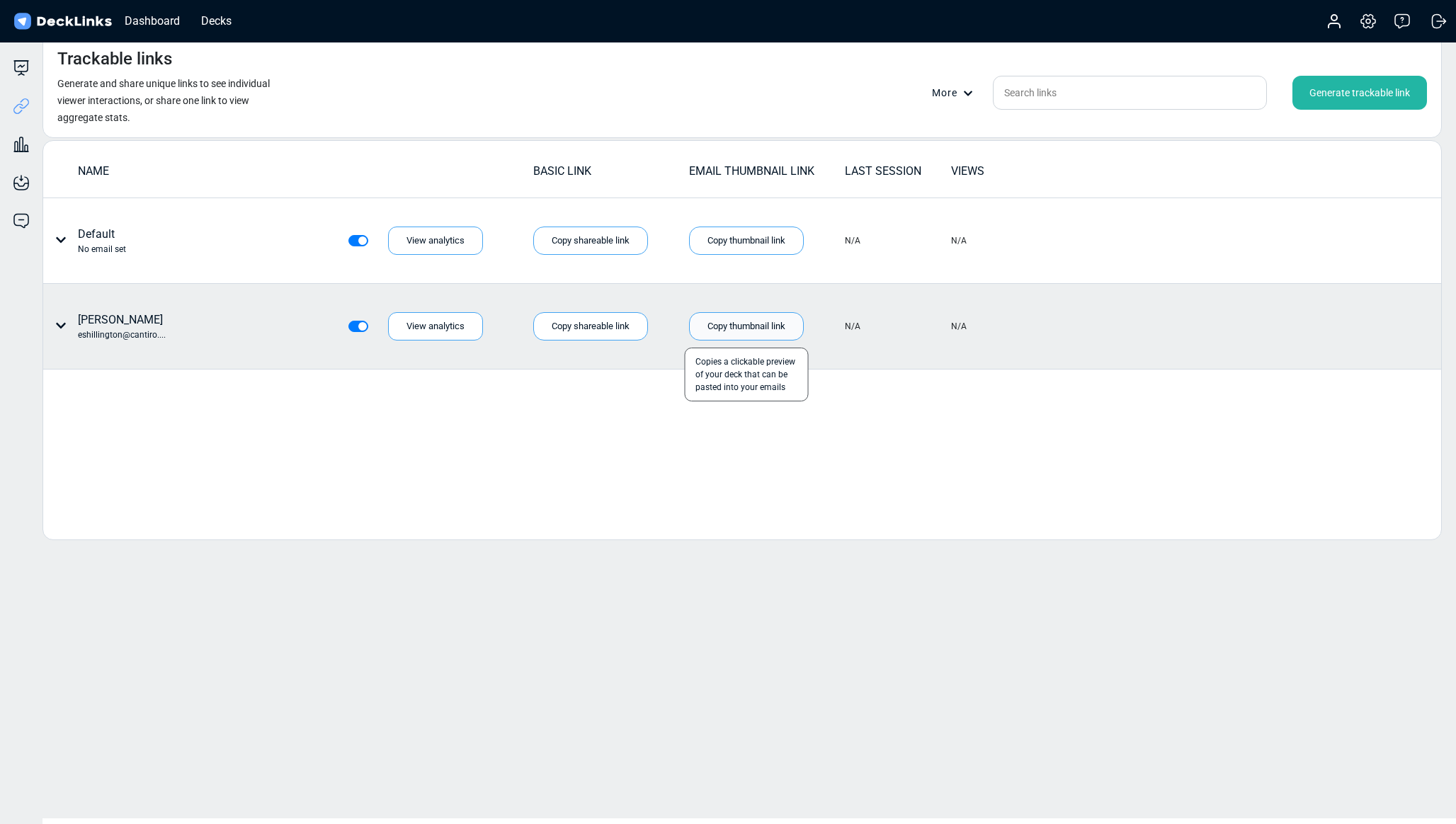
click at [716, 326] on div "Copy thumbnail link" at bounding box center [746, 326] width 115 height 29
